Goal: Task Accomplishment & Management: Complete application form

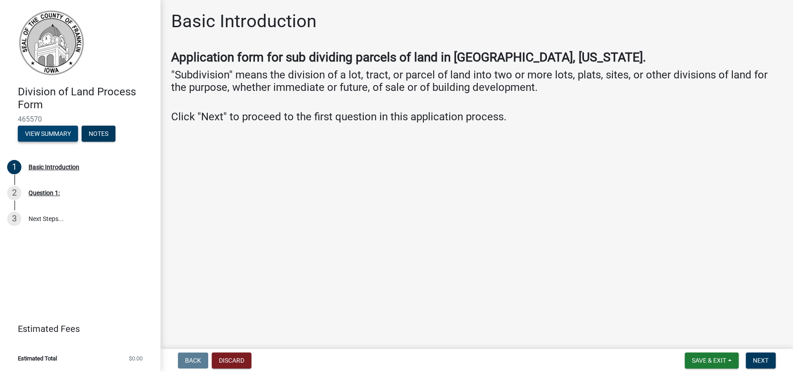
click at [55, 132] on button "View Summary" at bounding box center [48, 134] width 60 height 16
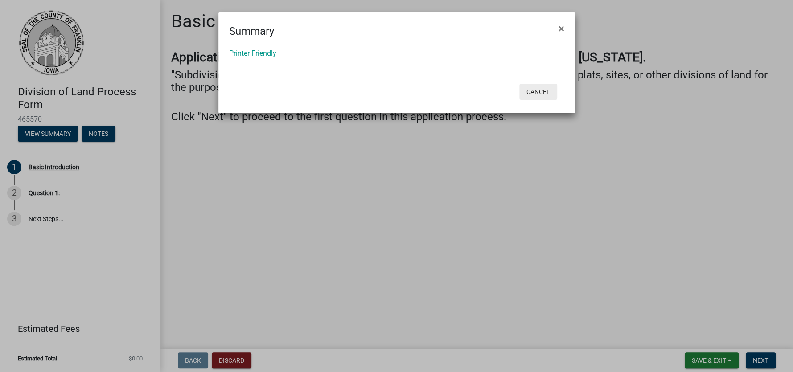
click at [534, 91] on button "Cancel" at bounding box center [538, 92] width 38 height 16
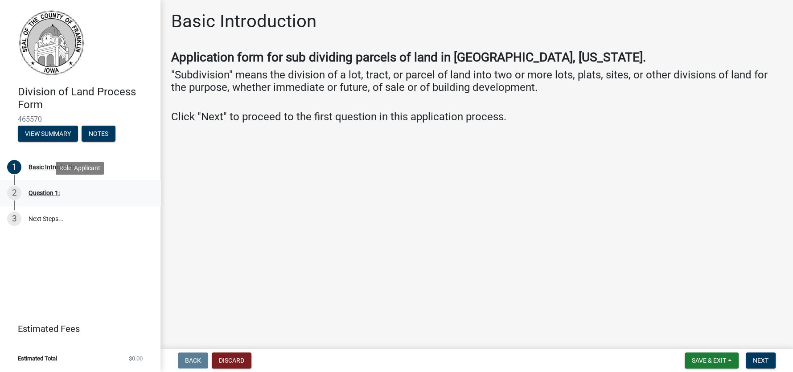
click at [45, 193] on div "Question 1:" at bounding box center [44, 193] width 31 height 6
click at [60, 167] on div "Basic Introduction" at bounding box center [54, 167] width 51 height 6
click at [758, 360] on span "Next" at bounding box center [761, 360] width 16 height 7
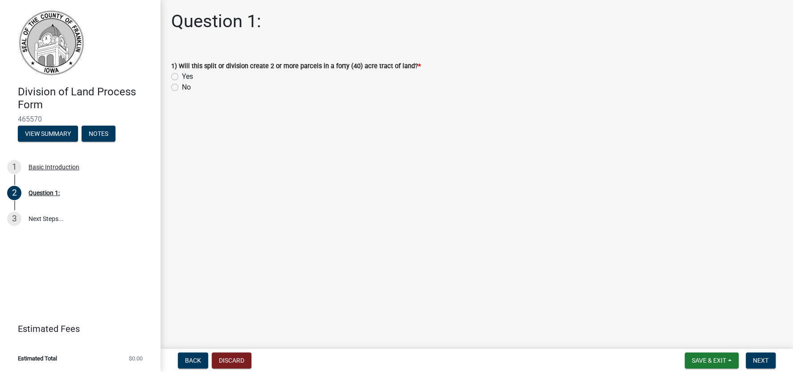
click at [182, 74] on label "Yes" at bounding box center [187, 76] width 11 height 11
click at [182, 74] on input "Yes" at bounding box center [185, 74] width 6 height 6
radio input "true"
click at [758, 358] on span "Next" at bounding box center [761, 360] width 16 height 7
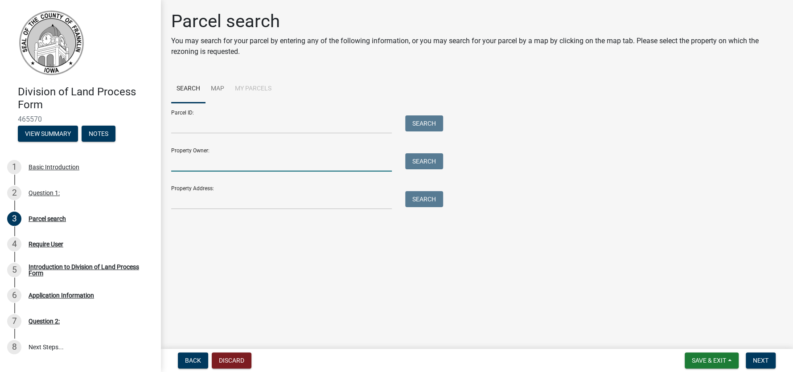
click at [199, 162] on input "Property Owner:" at bounding box center [281, 162] width 221 height 18
type input "[PERSON_NAME]"
click at [421, 161] on button "Search" at bounding box center [424, 161] width 38 height 16
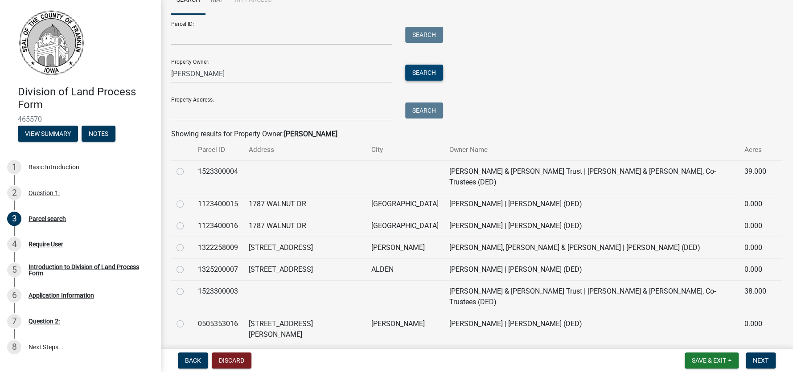
scroll to position [89, 0]
click at [187, 221] on label at bounding box center [187, 221] width 0 height 0
click at [187, 221] on input "radio" at bounding box center [190, 224] width 6 height 6
radio input "true"
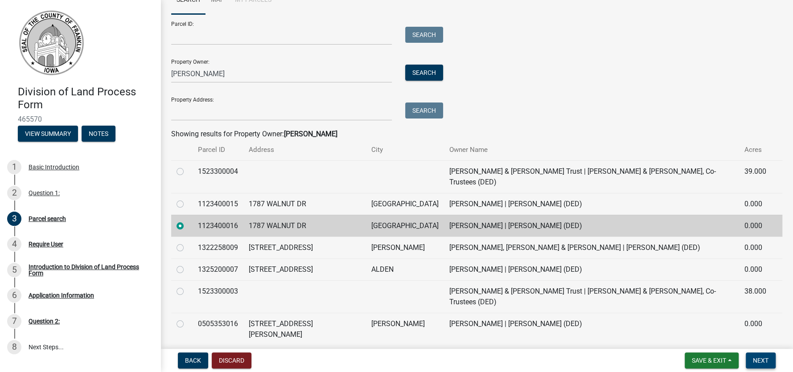
click at [761, 358] on span "Next" at bounding box center [761, 360] width 16 height 7
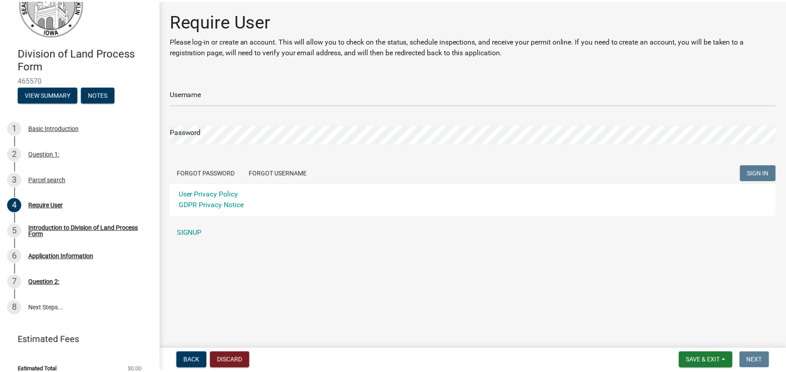
scroll to position [50, 0]
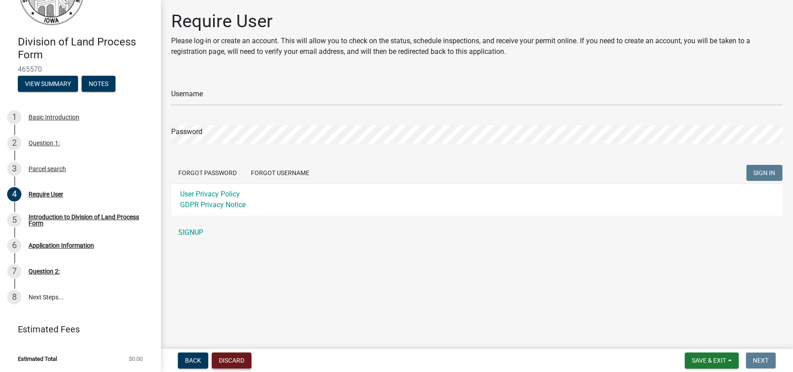
click at [235, 362] on button "Discard" at bounding box center [232, 361] width 40 height 16
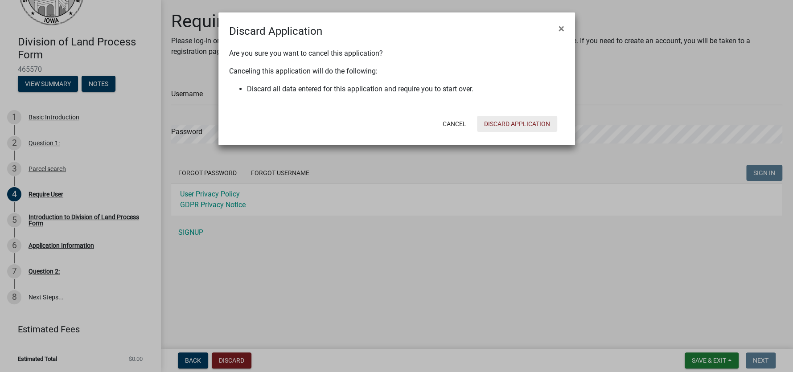
click at [529, 123] on button "Discard Application" at bounding box center [517, 124] width 80 height 16
